Goal: Find specific page/section: Find specific page/section

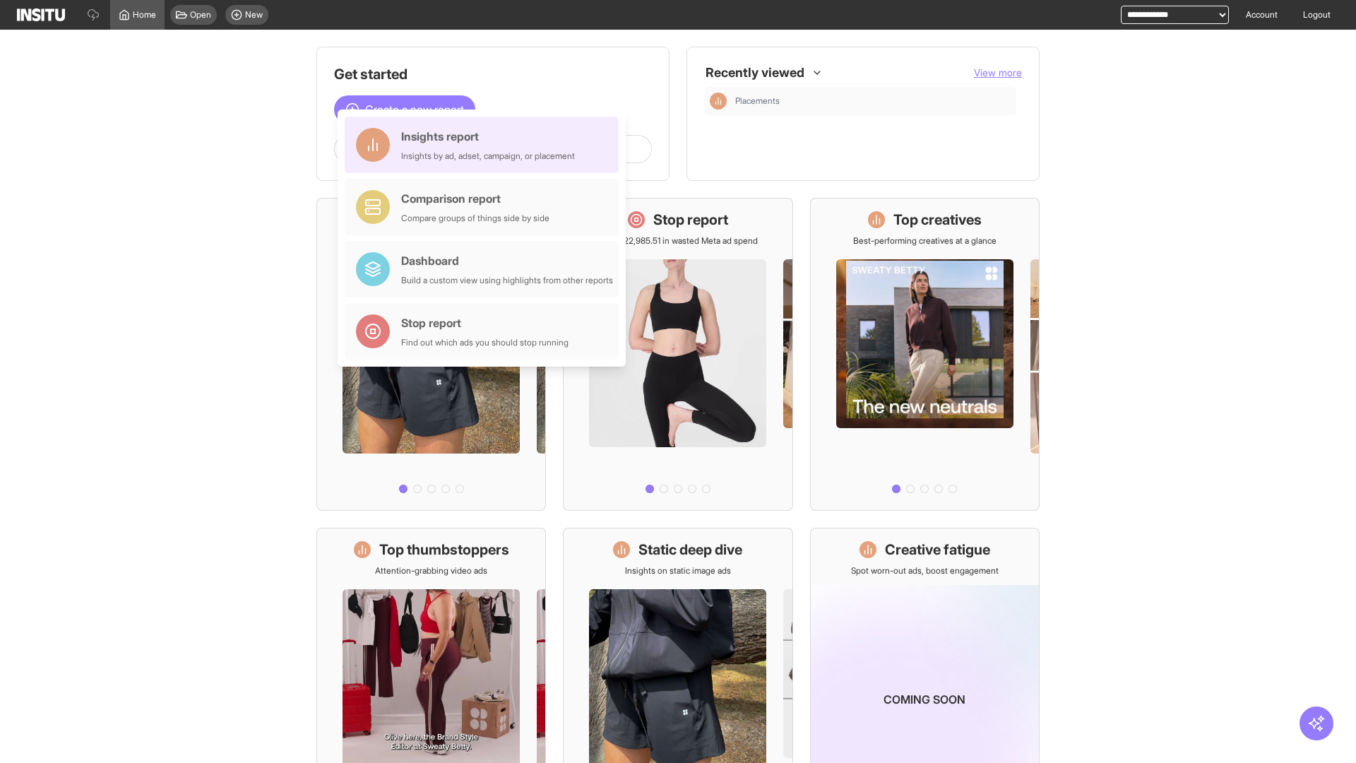
click at [485, 145] on div "Insights report Insights by ad, adset, campaign, or placement" at bounding box center [488, 145] width 174 height 34
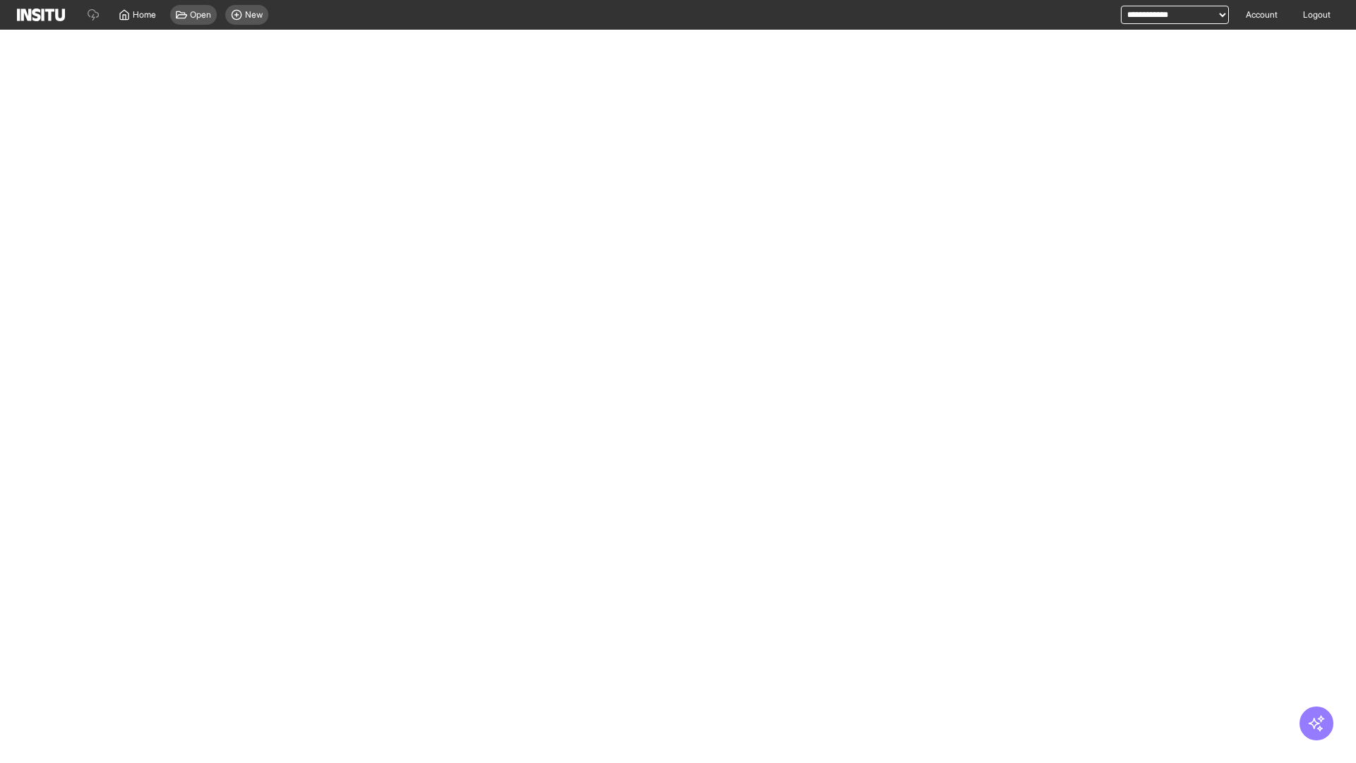
select select "**"
